Goal: Find specific page/section

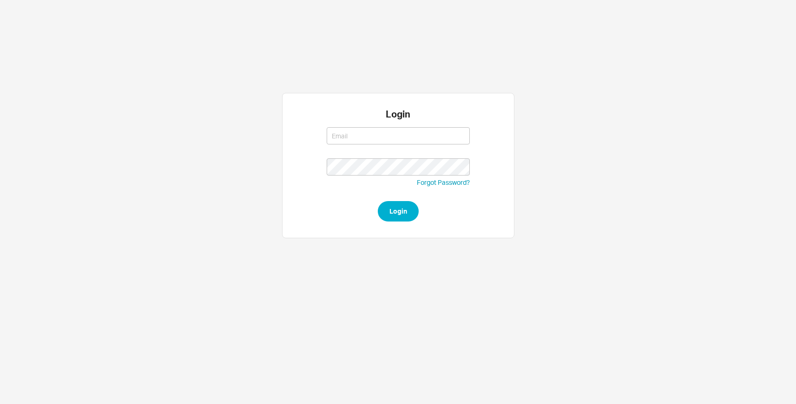
type input "[EMAIL_ADDRESS][DOMAIN_NAME]"
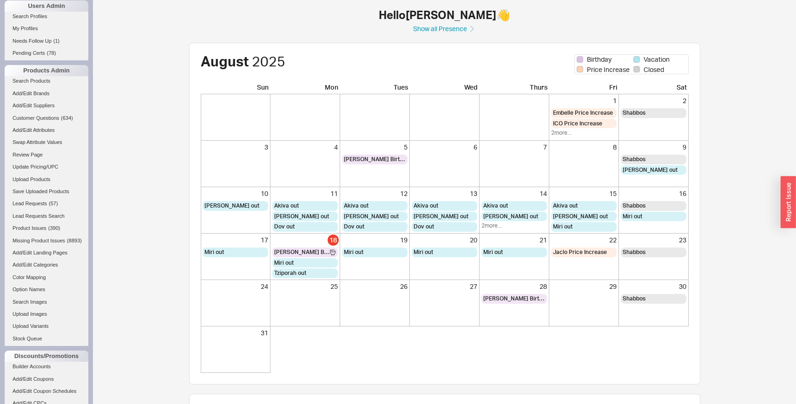
scroll to position [779, 0]
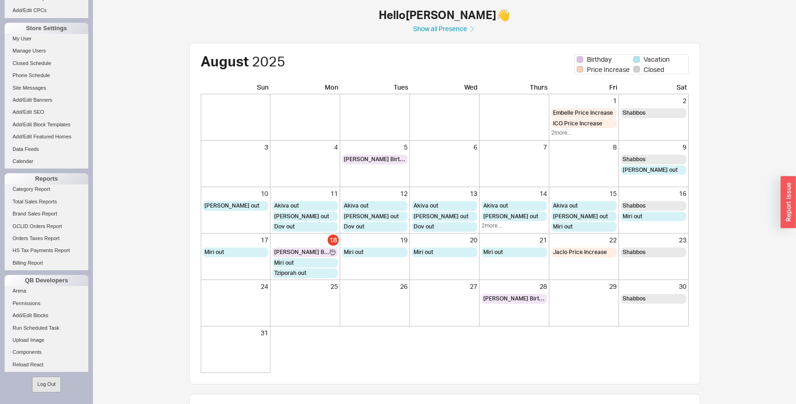
click at [39, 381] on button "Log Out" at bounding box center [46, 384] width 28 height 15
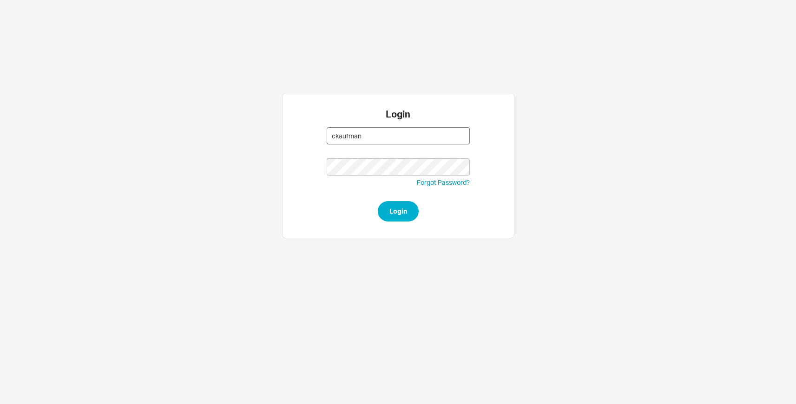
type input "ckaufman@"
type input "[EMAIL_ADDRESS][DOMAIN_NAME]"
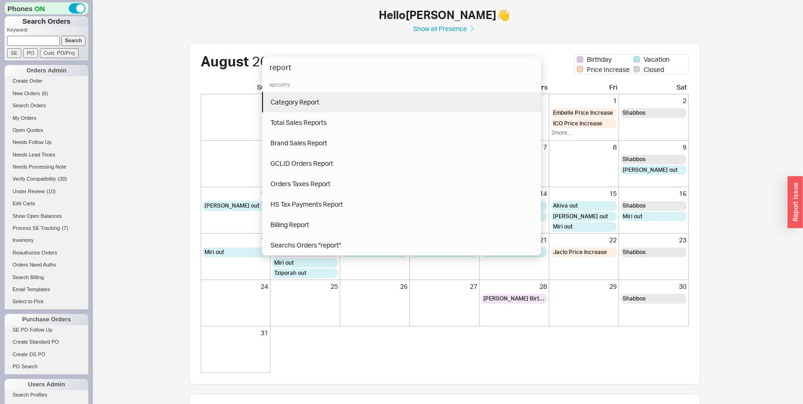
type input "report"
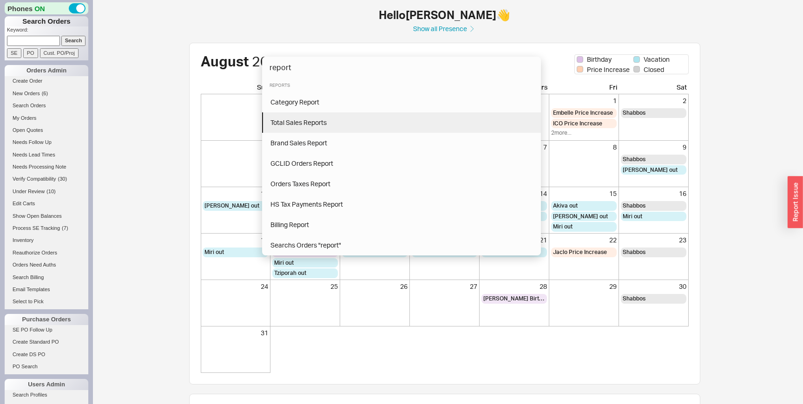
click at [297, 123] on span "Total Sales Reports" at bounding box center [299, 123] width 56 height 8
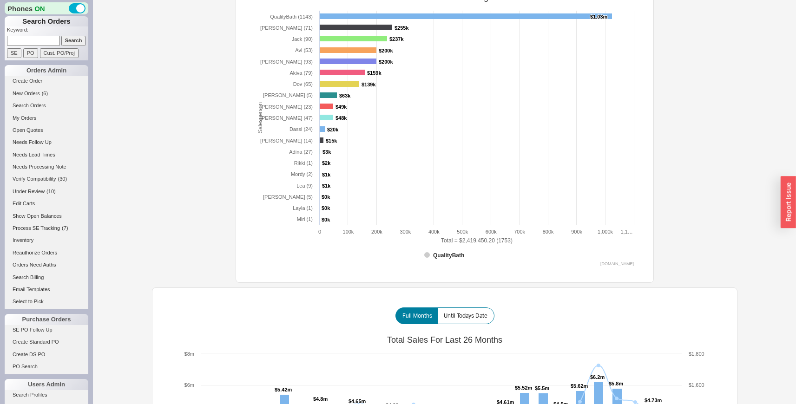
scroll to position [486, 0]
